Goal: Find specific page/section: Find specific page/section

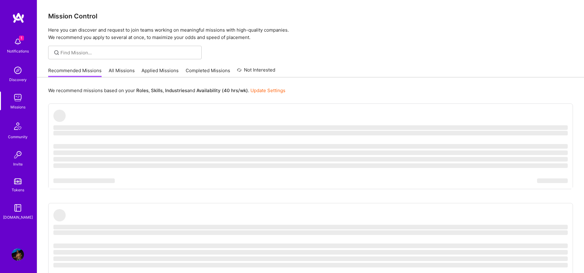
click at [163, 71] on link "Applied Missions" at bounding box center [160, 72] width 37 height 10
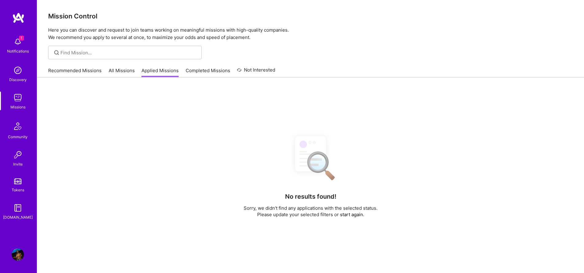
click at [17, 44] on img at bounding box center [18, 42] width 12 height 12
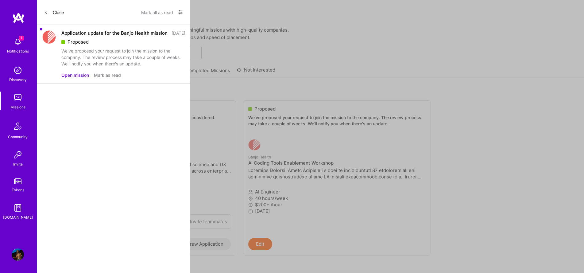
click at [17, 44] on div "1 Notifications Discovery Missions Community Invite Tokens [DOMAIN_NAME]" at bounding box center [18, 127] width 37 height 186
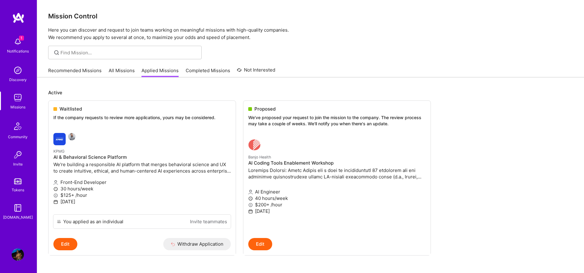
click at [17, 257] on img at bounding box center [18, 254] width 12 height 12
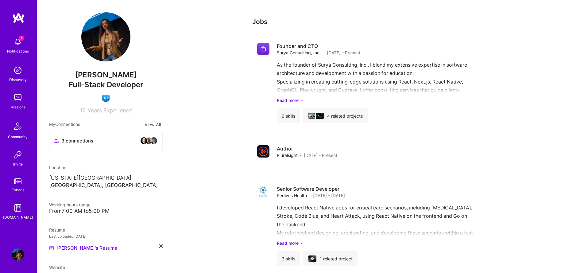
scroll to position [413, 0]
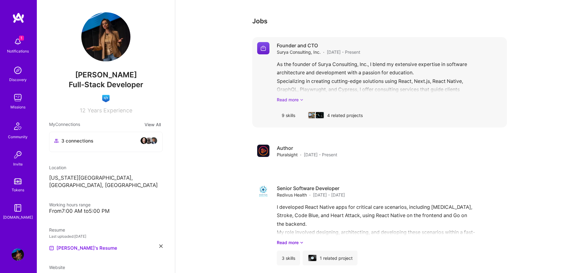
click at [283, 96] on link "Read more" at bounding box center [389, 99] width 225 height 6
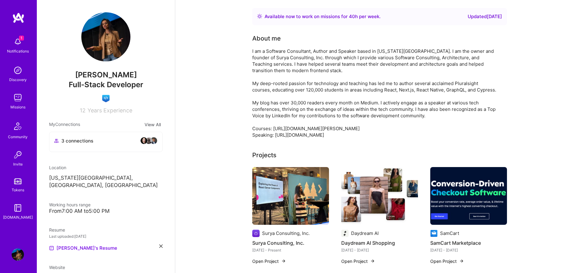
scroll to position [0, 0]
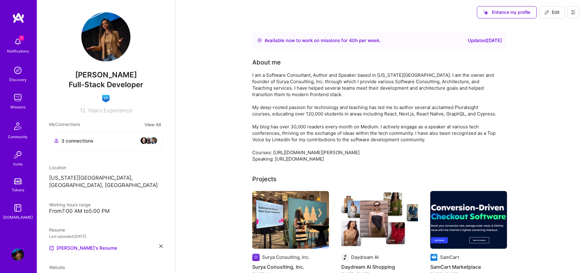
click at [17, 41] on img at bounding box center [18, 42] width 12 height 12
